Goal: Task Accomplishment & Management: Use online tool/utility

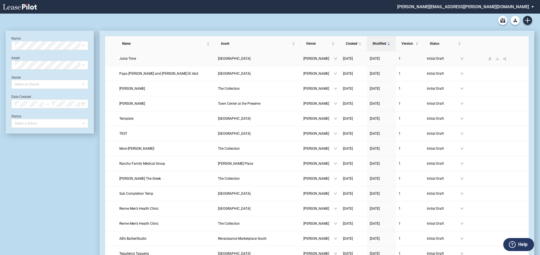
click at [246, 57] on span "[GEOGRAPHIC_DATA]" at bounding box center [234, 59] width 33 height 4
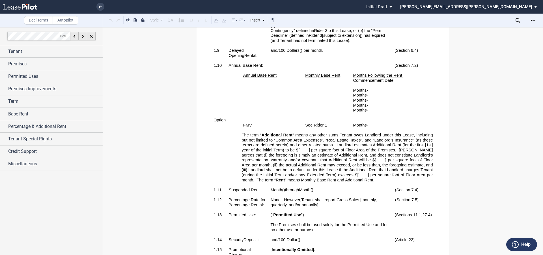
scroll to position [424, 0]
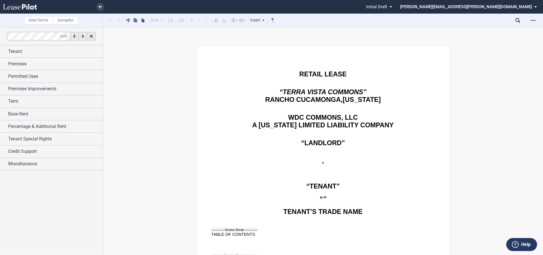
scroll to position [424, 0]
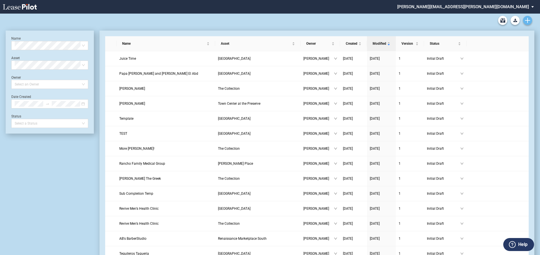
click at [526, 19] on icon "Create new document" at bounding box center [527, 20] width 5 height 5
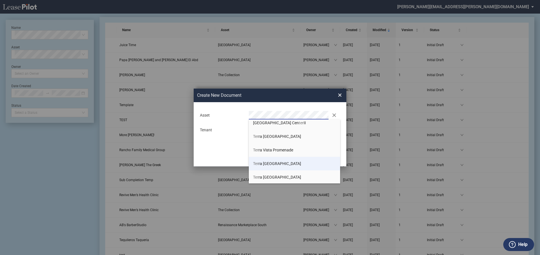
scroll to position [57, 0]
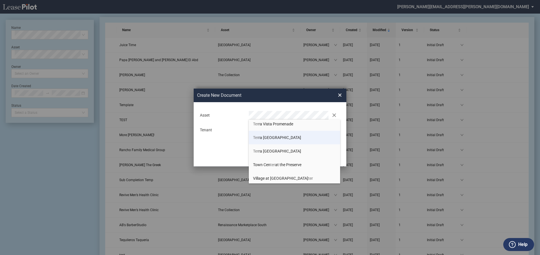
click at [269, 134] on li "Ter ra Vista Town Center" at bounding box center [294, 138] width 91 height 14
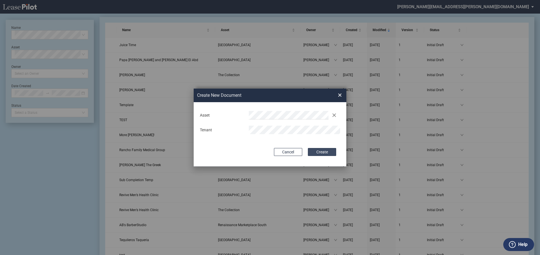
click at [326, 151] on button "Create" at bounding box center [322, 152] width 28 height 8
